Goal: Download file/media

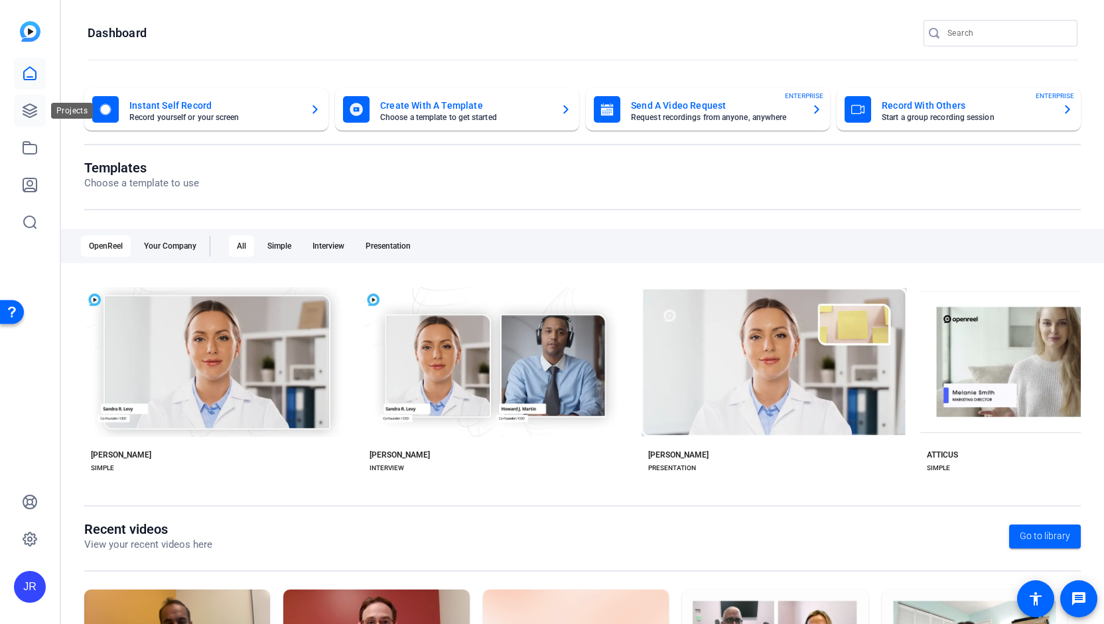
click at [28, 116] on icon at bounding box center [29, 110] width 13 height 13
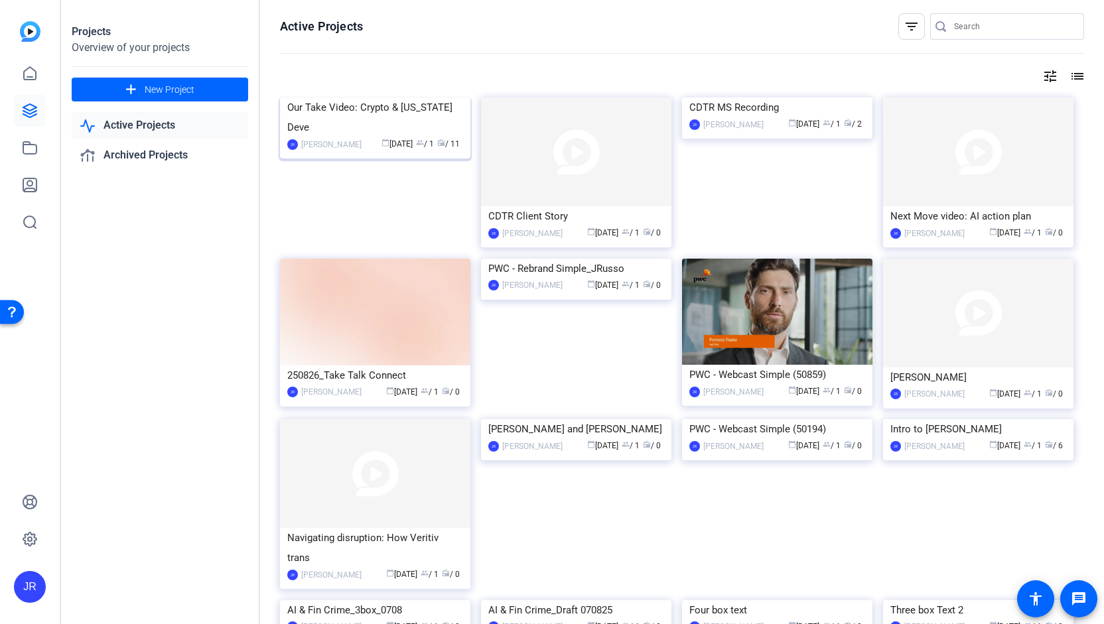
click at [344, 137] on div "Our Take Video: Crypto & Washington Deve" at bounding box center [375, 118] width 176 height 40
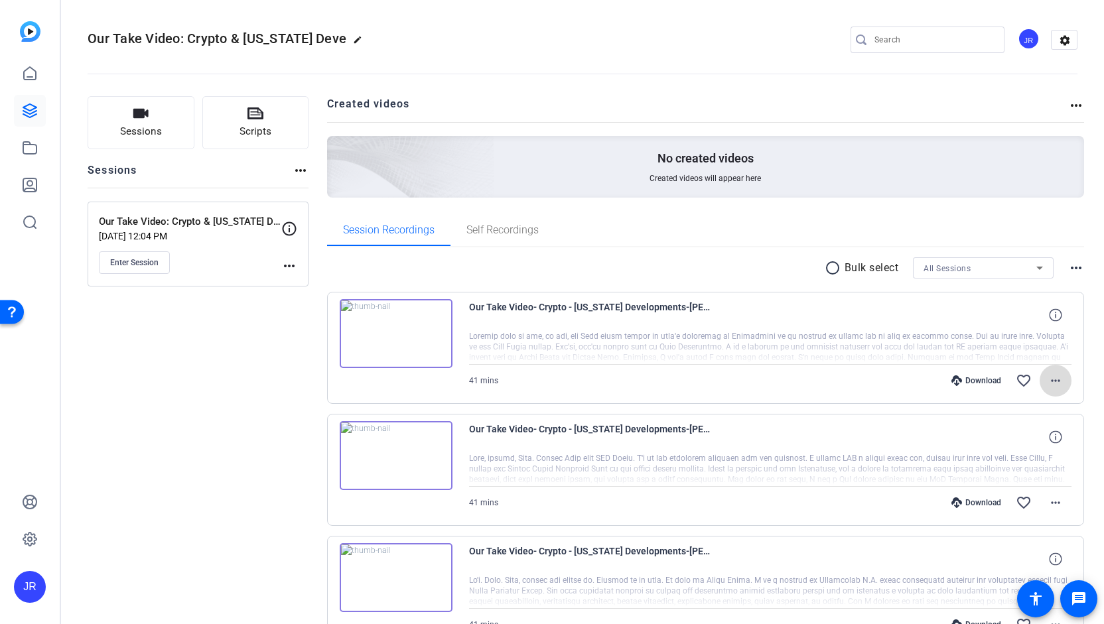
click at [1053, 381] on mat-icon "more_horiz" at bounding box center [1055, 381] width 16 height 16
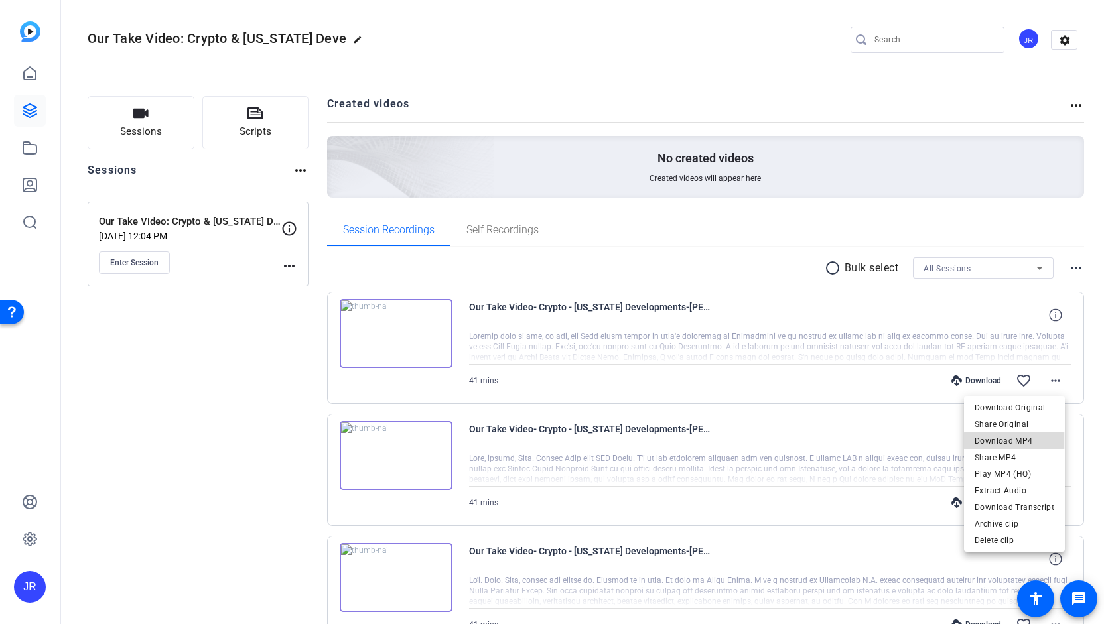
click at [1015, 441] on span "Download MP4" at bounding box center [1014, 441] width 80 height 16
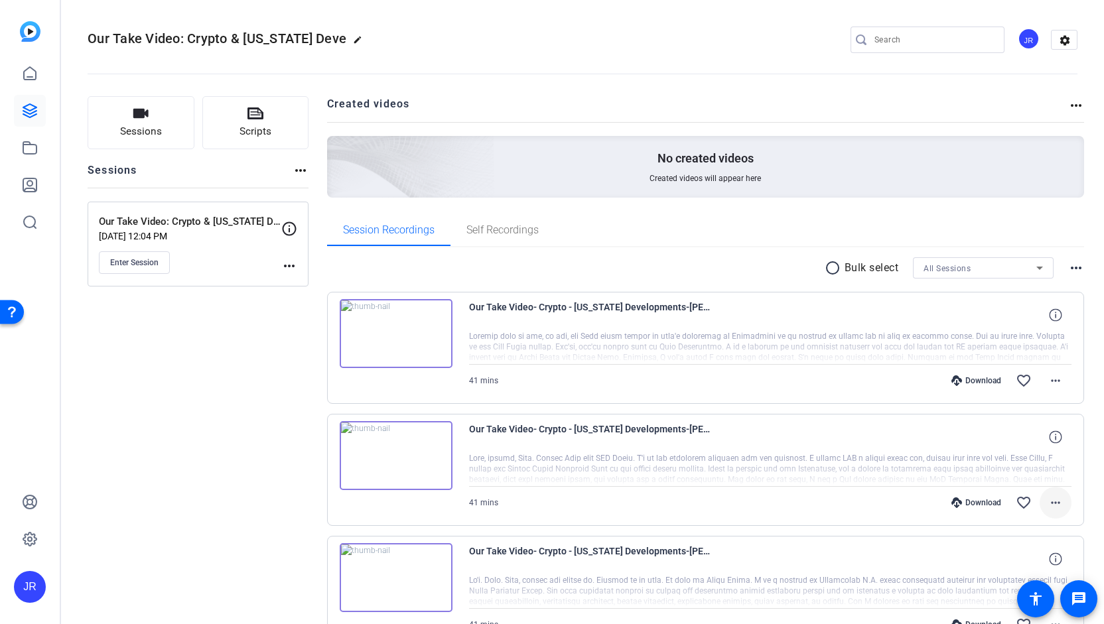
click at [1047, 507] on mat-icon "more_horiz" at bounding box center [1055, 503] width 16 height 16
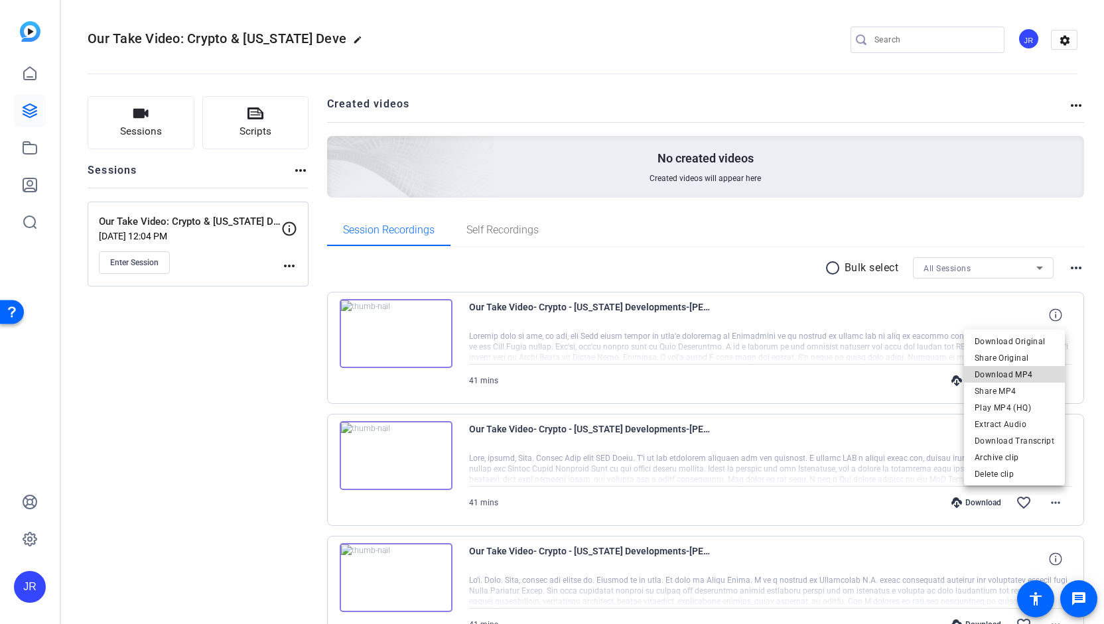
click at [1019, 377] on span "Download MP4" at bounding box center [1014, 375] width 80 height 16
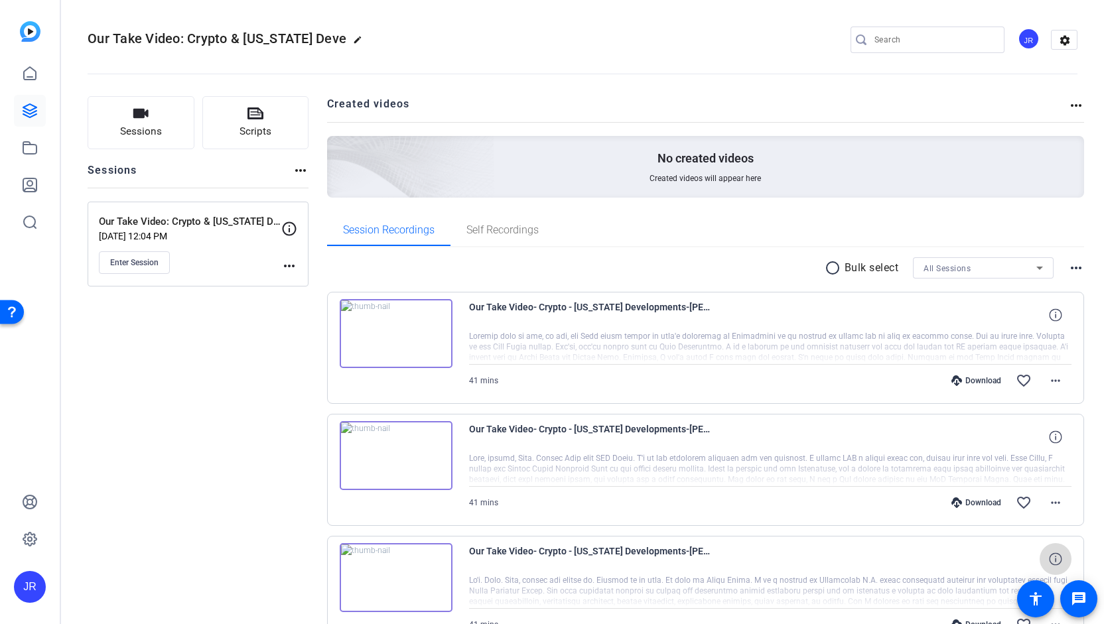
click at [1053, 561] on icon at bounding box center [1055, 559] width 13 height 13
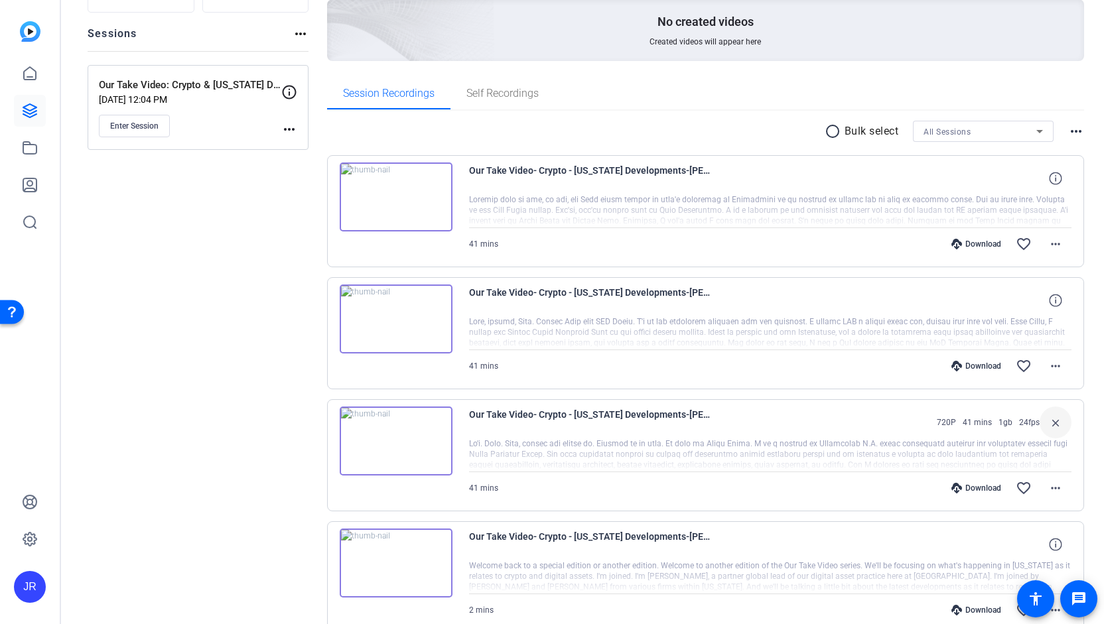
scroll to position [155, 0]
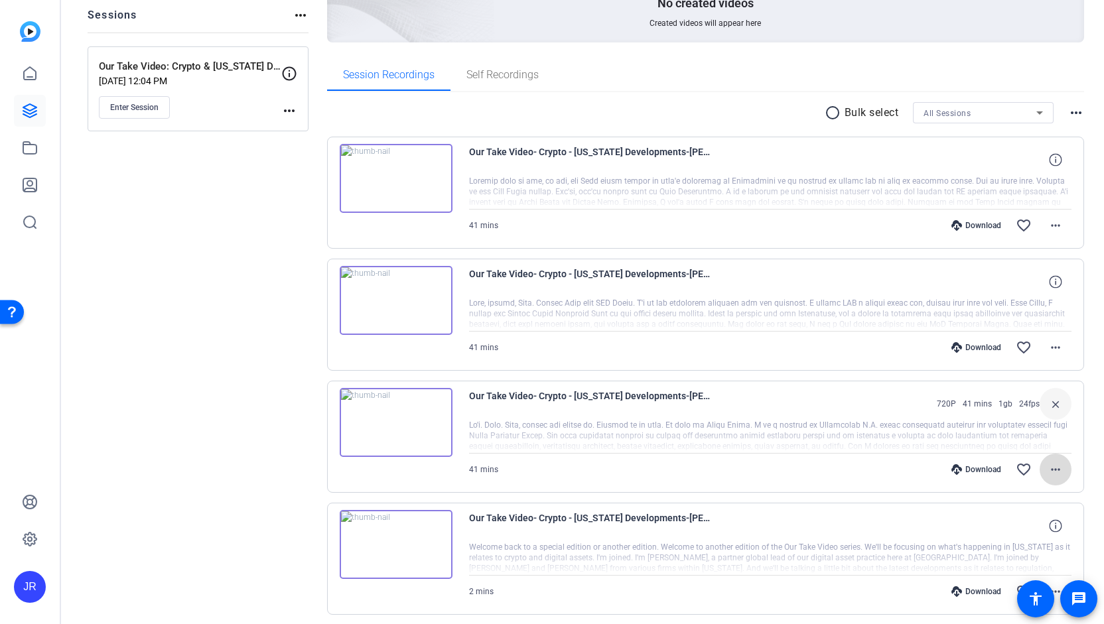
click at [1051, 470] on mat-icon "more_horiz" at bounding box center [1055, 470] width 16 height 16
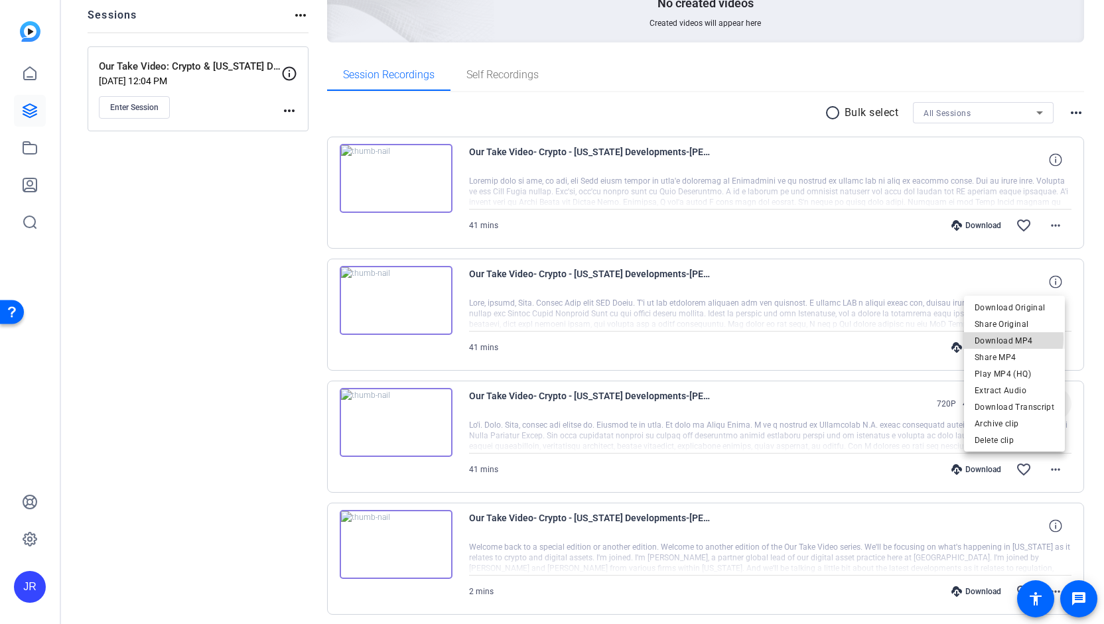
click at [1007, 339] on span "Download MP4" at bounding box center [1014, 341] width 80 height 16
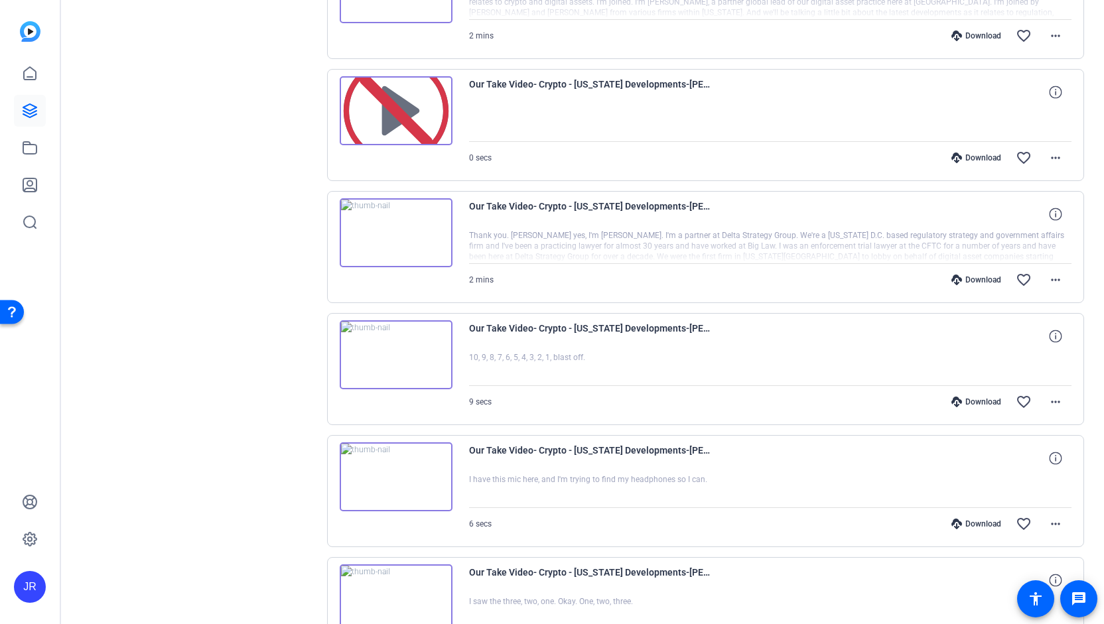
scroll to position [0, 0]
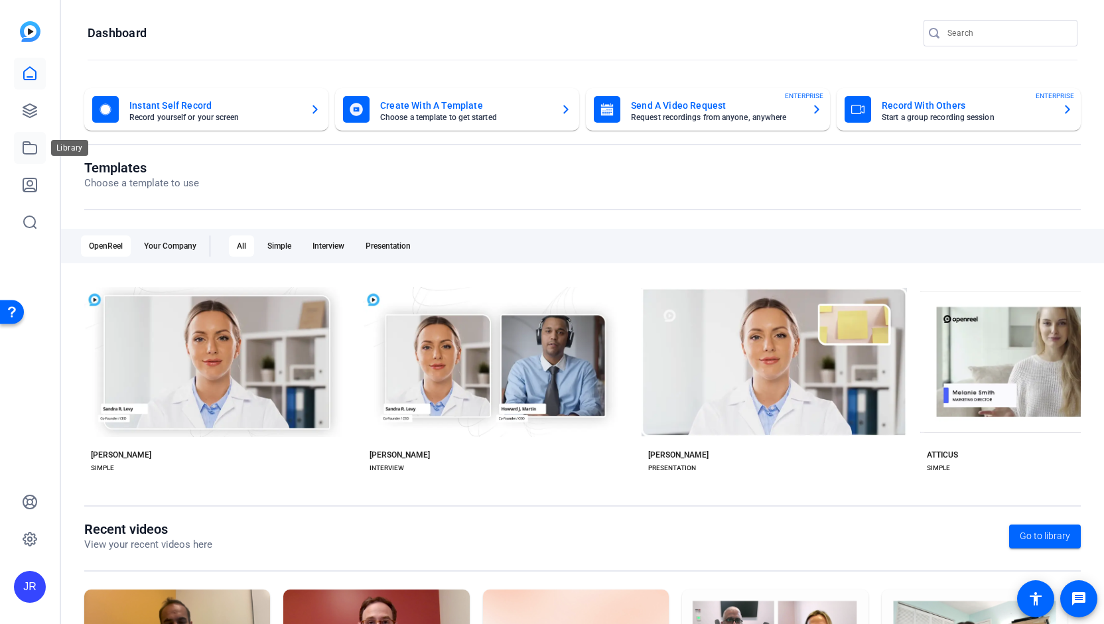
click at [31, 159] on link at bounding box center [30, 148] width 32 height 32
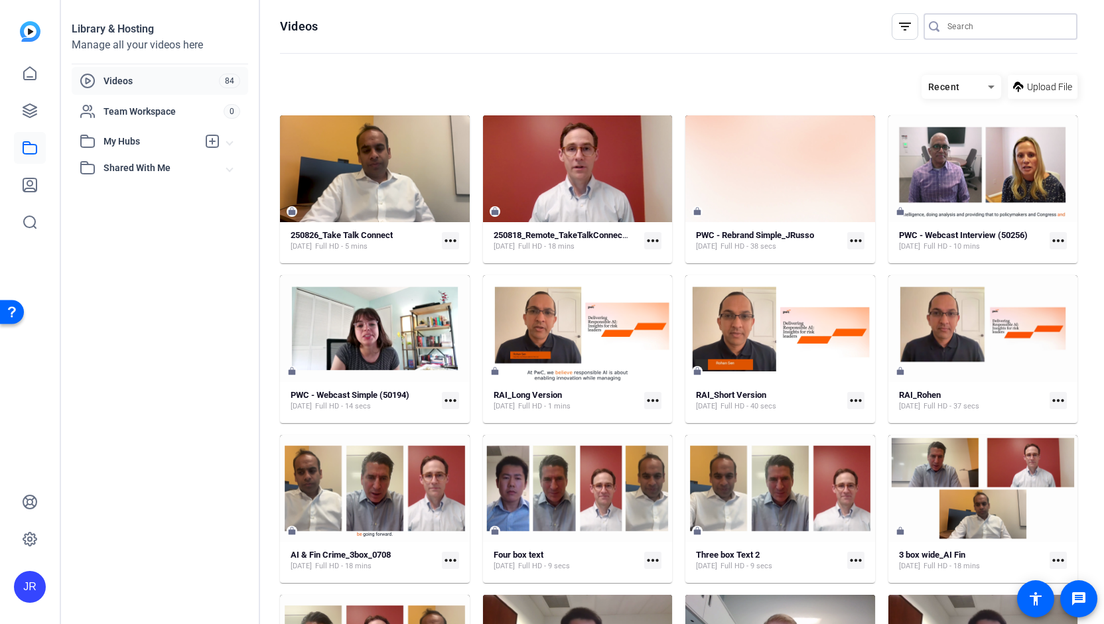
click at [955, 22] on input "Search" at bounding box center [1006, 27] width 119 height 16
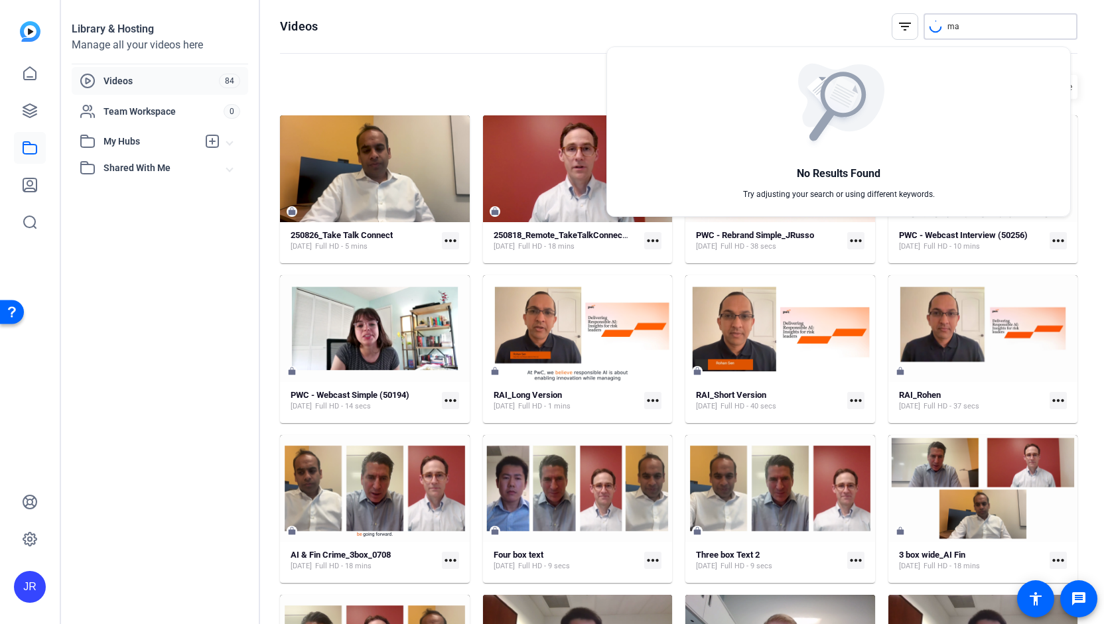
type input "m"
type input "q"
type input "global risk"
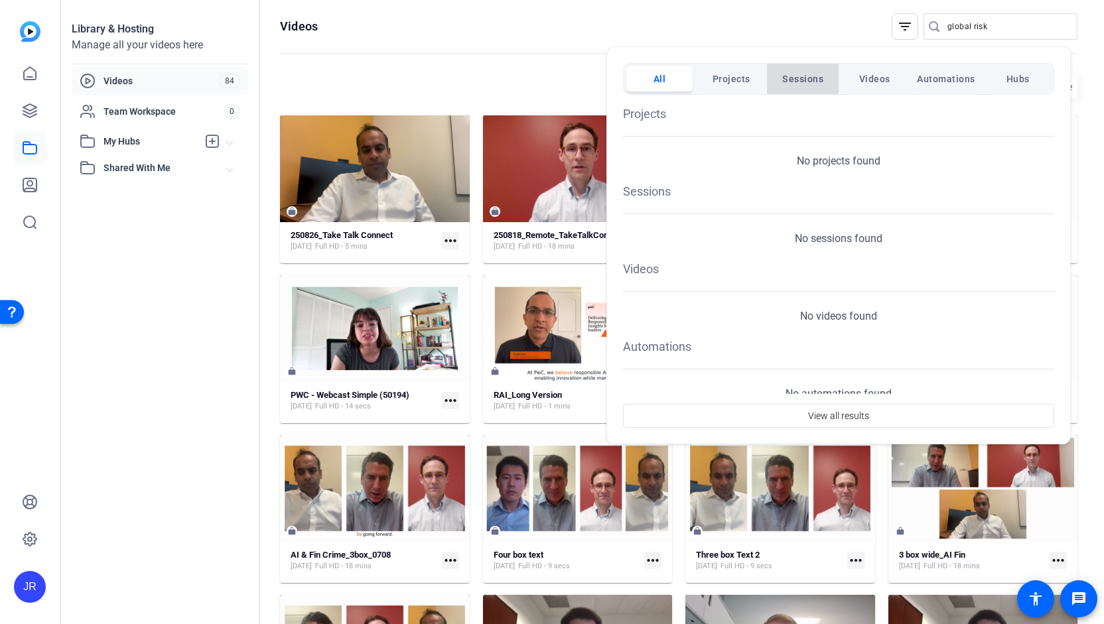
click at [824, 78] on button "Sessions" at bounding box center [802, 78] width 66 height 25
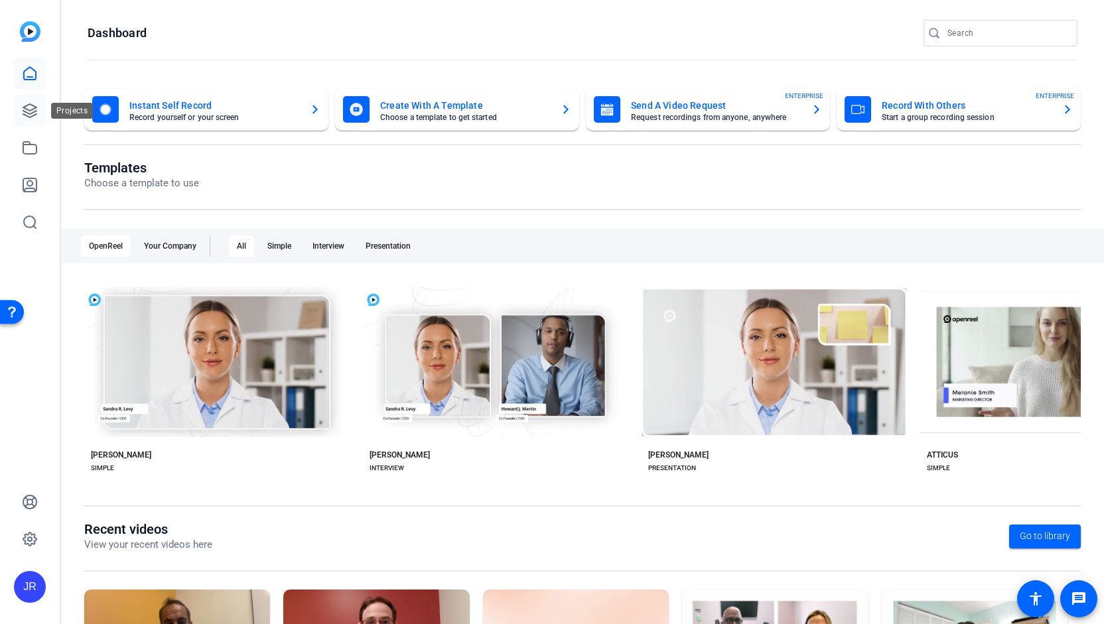
click at [31, 112] on icon at bounding box center [30, 111] width 16 height 16
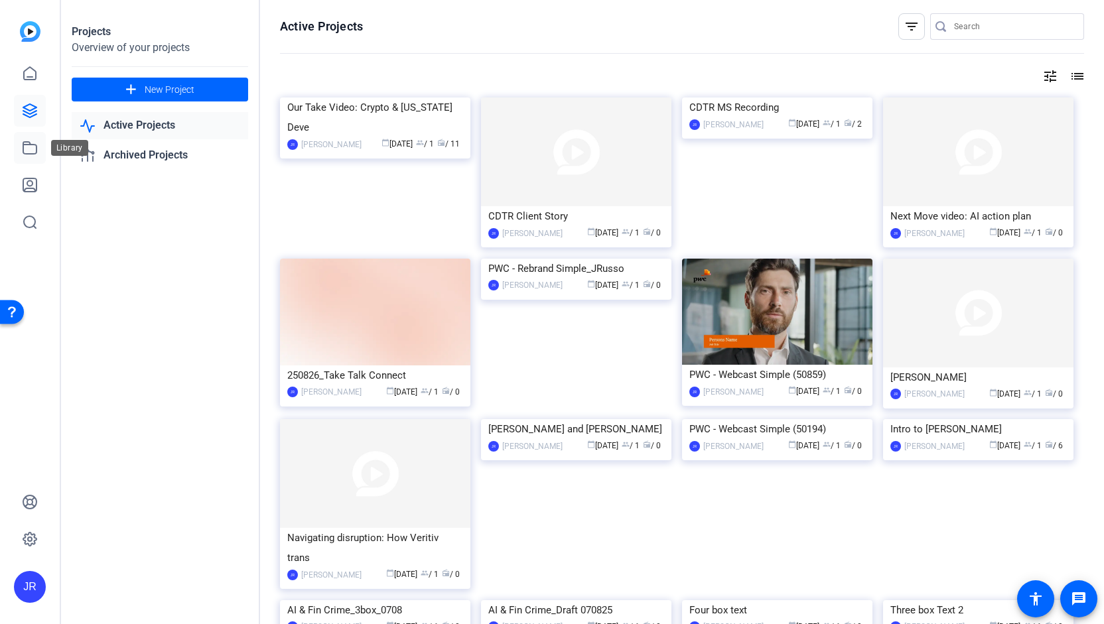
click at [32, 141] on icon at bounding box center [30, 148] width 16 height 16
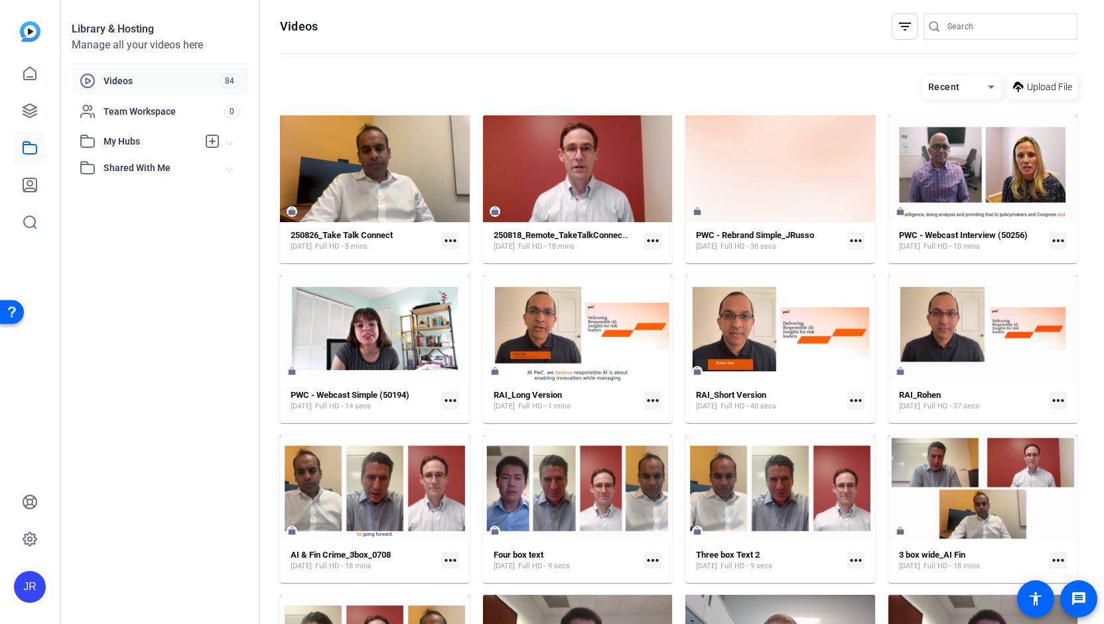
click at [962, 17] on div at bounding box center [1006, 26] width 119 height 27
type input "global cyber"
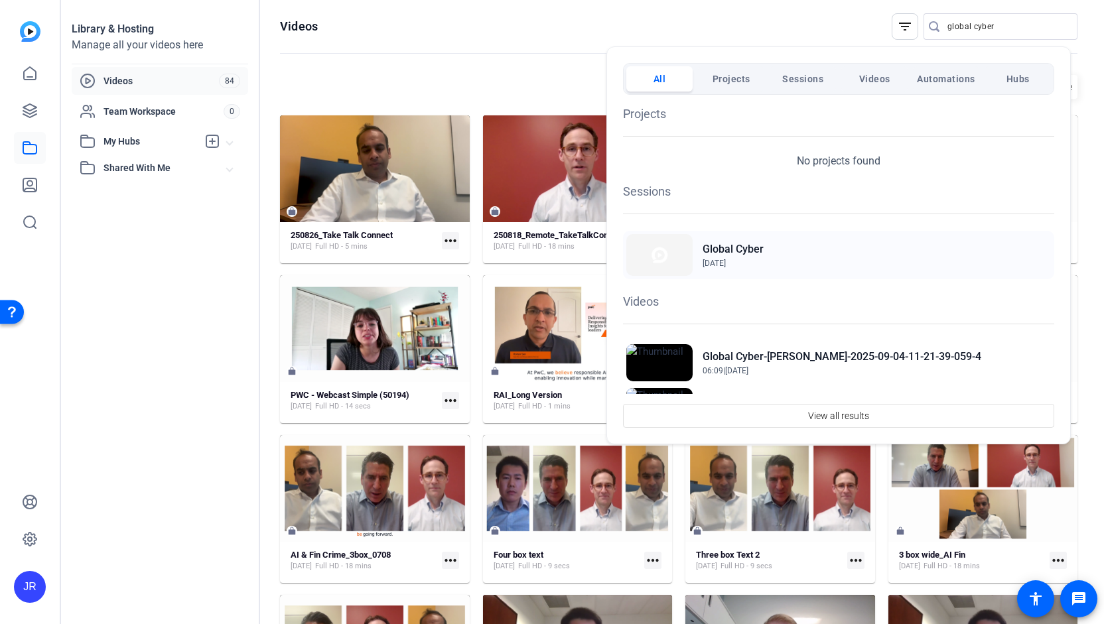
click at [722, 247] on h2 "Global Cyber" at bounding box center [732, 249] width 61 height 16
click at [885, 74] on span "Videos" at bounding box center [874, 79] width 31 height 24
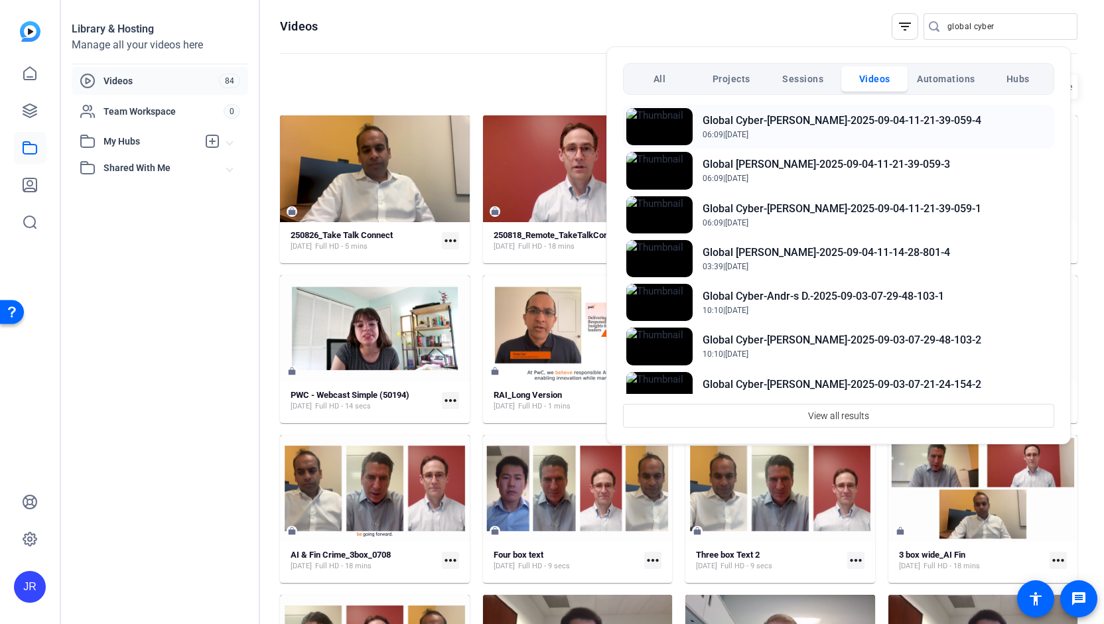
click at [769, 129] on span "06:09 | Sep 4, 2025" at bounding box center [841, 135] width 279 height 12
click at [771, 135] on span "06:09 | Sep 4, 2025" at bounding box center [841, 135] width 279 height 12
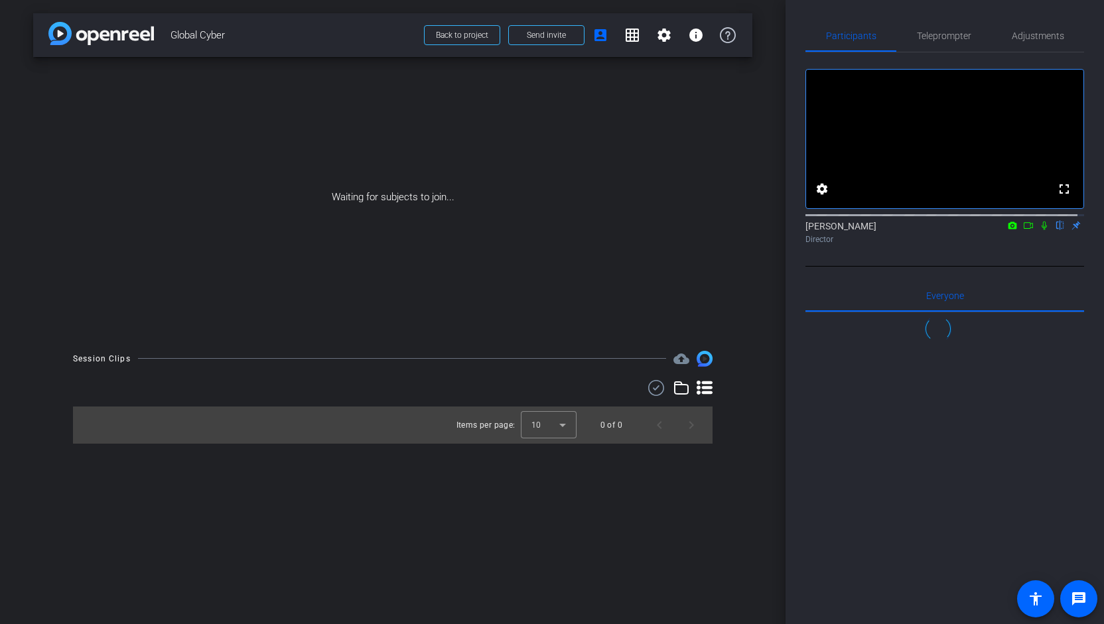
scroll to position [876, 0]
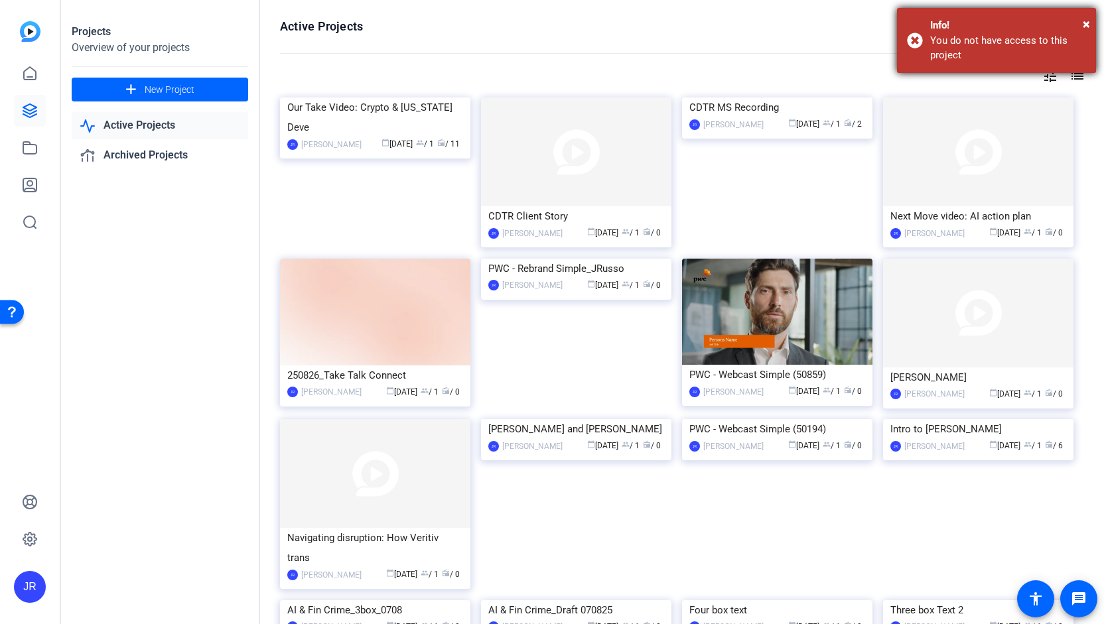
click at [994, 48] on div "You do not have access to this project" at bounding box center [1008, 48] width 156 height 30
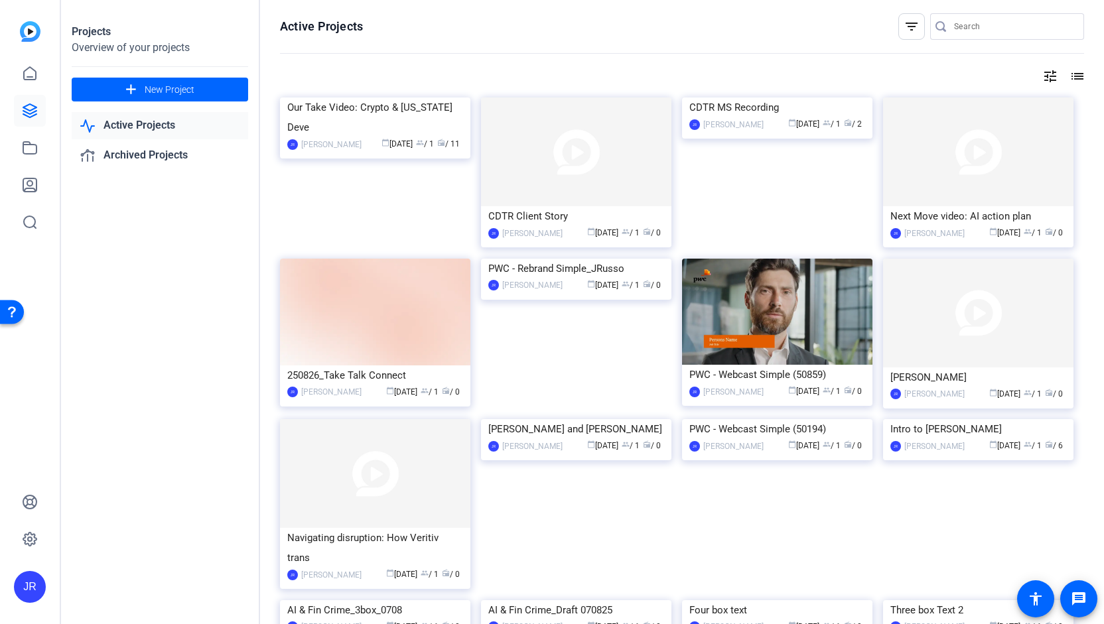
click at [982, 28] on input "Search" at bounding box center [1013, 27] width 119 height 16
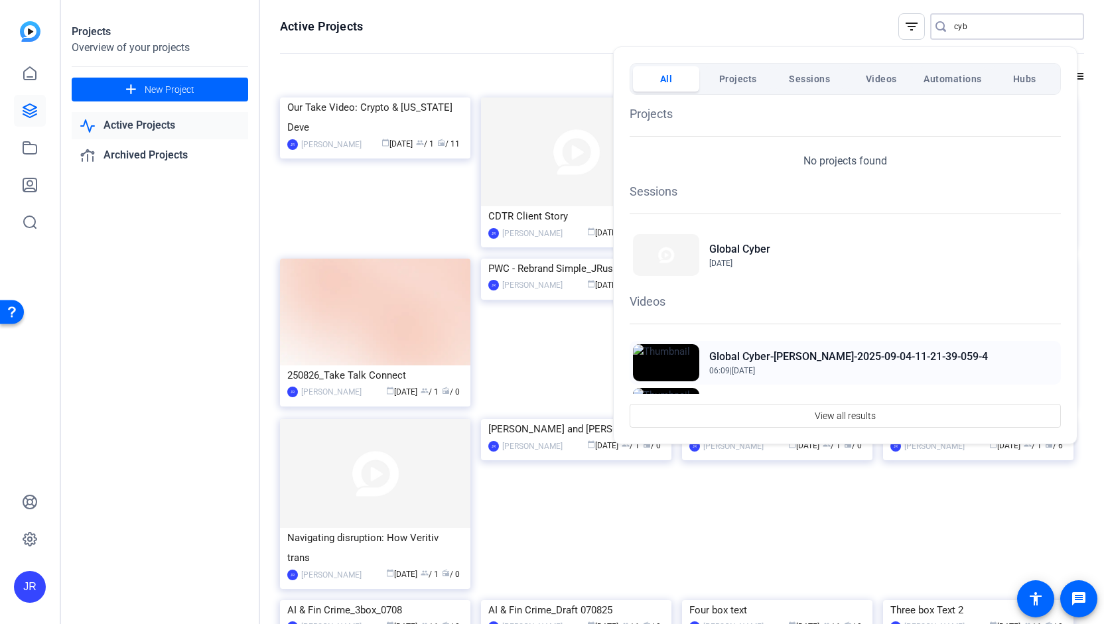
type input "cyb"
click at [746, 345] on div "Global Cyber-mark cunningham-2025-09-04-11-21-39-059-4 06:09 | Sep 4, 2025" at bounding box center [844, 363] width 431 height 44
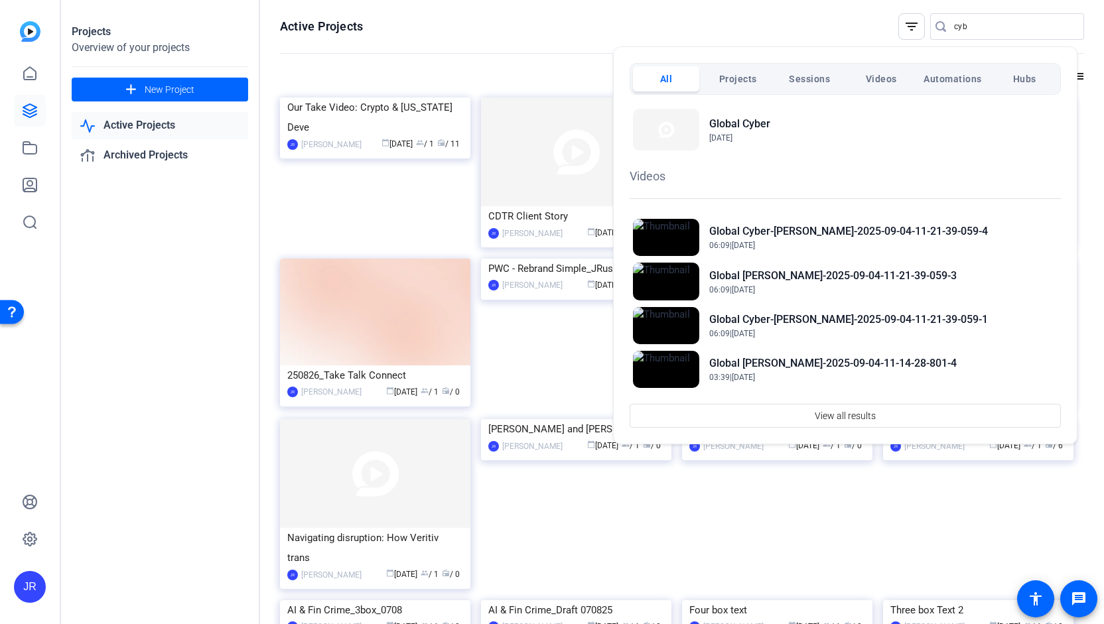
scroll to position [169, 0]
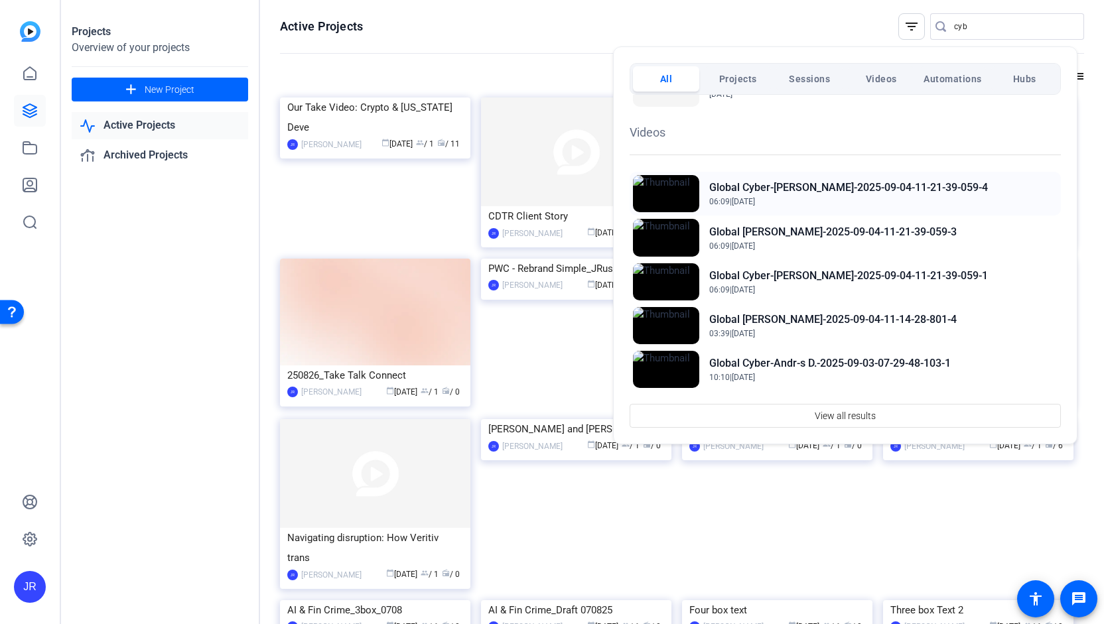
click at [810, 203] on span "06:09 | Sep 4, 2025" at bounding box center [848, 202] width 279 height 12
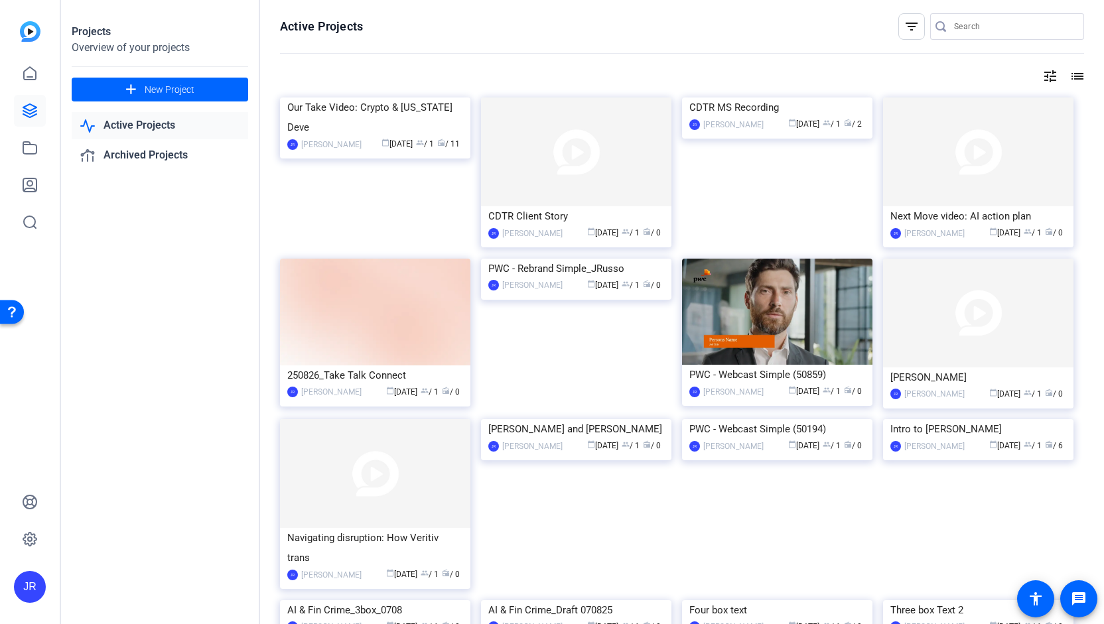
click at [155, 133] on link "Active Projects" at bounding box center [160, 125] width 176 height 27
click at [954, 27] on input "Search" at bounding box center [1013, 27] width 119 height 16
type input "c"
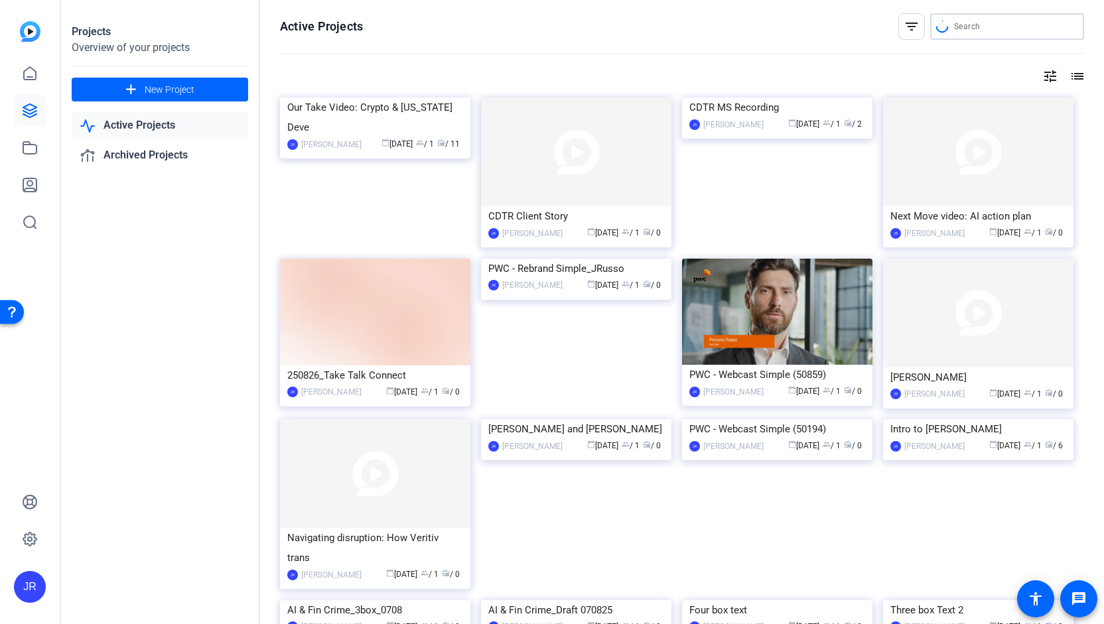
click at [970, 26] on input "Search" at bounding box center [1013, 27] width 119 height 16
